Goal: Information Seeking & Learning: Understand process/instructions

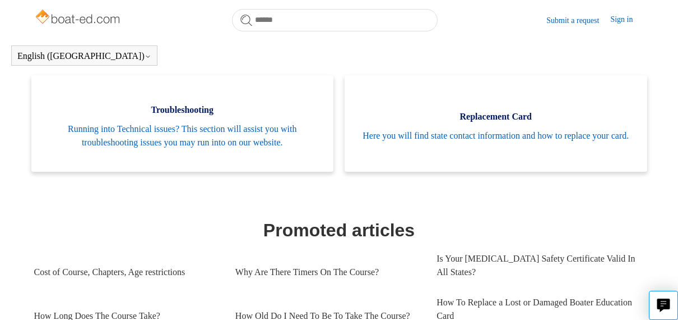
scroll to position [361, 0]
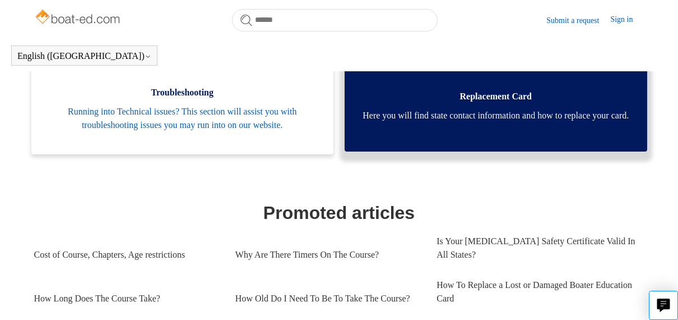
click at [484, 117] on span "Here you will find state contact information and how to replace your card." at bounding box center [496, 115] width 269 height 13
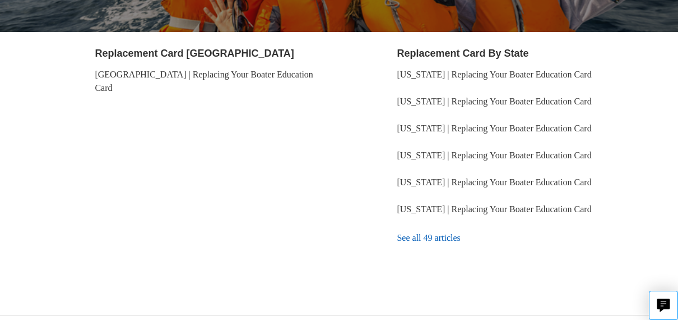
scroll to position [220, 0]
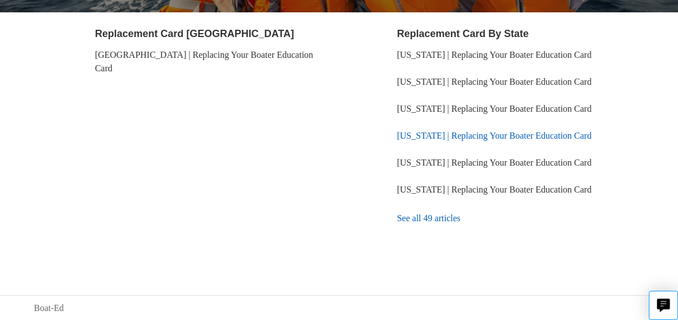
click at [431, 133] on link "[US_STATE] | Replacing Your Boater Education Card" at bounding box center [494, 136] width 195 height 10
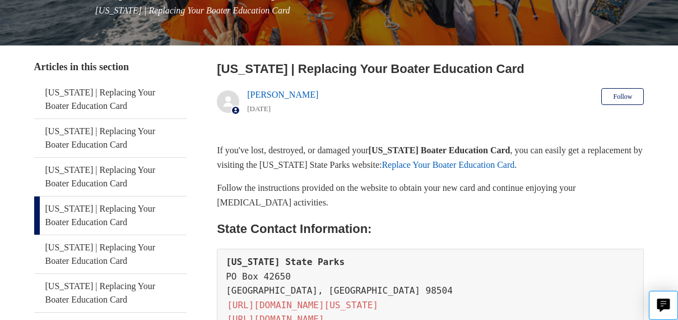
scroll to position [168, 0]
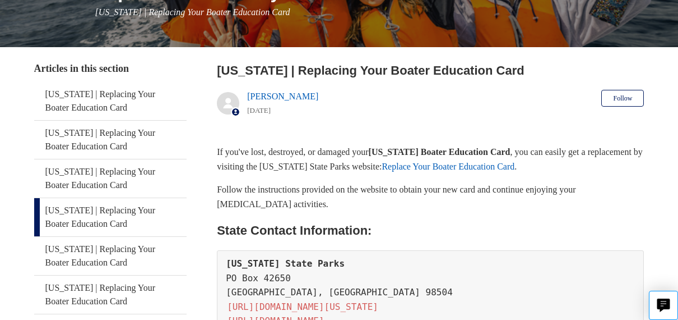
click at [515, 161] on link "Replace Your Boater Education Card" at bounding box center [448, 166] width 133 height 10
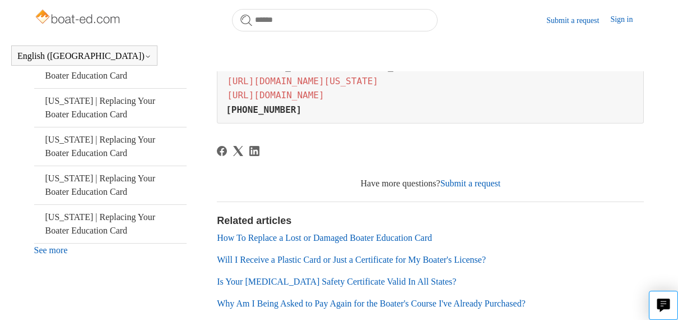
scroll to position [452, 0]
